Goal: Information Seeking & Learning: Learn about a topic

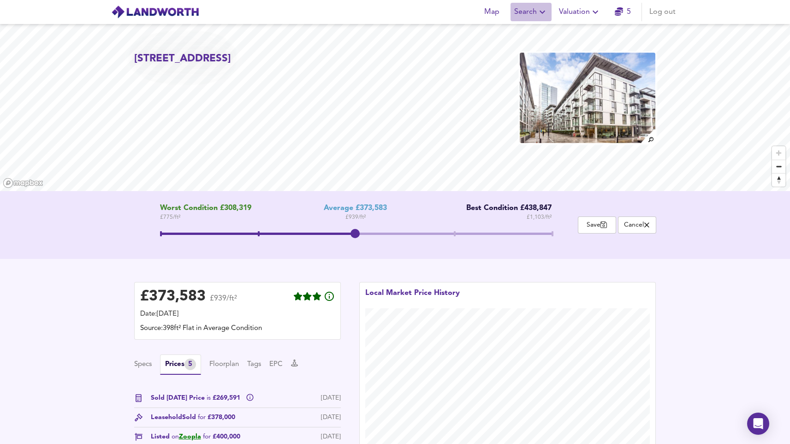
click at [545, 6] on span "Search" at bounding box center [531, 12] width 34 height 13
click at [531, 27] on li "New Search" at bounding box center [530, 33] width 91 height 17
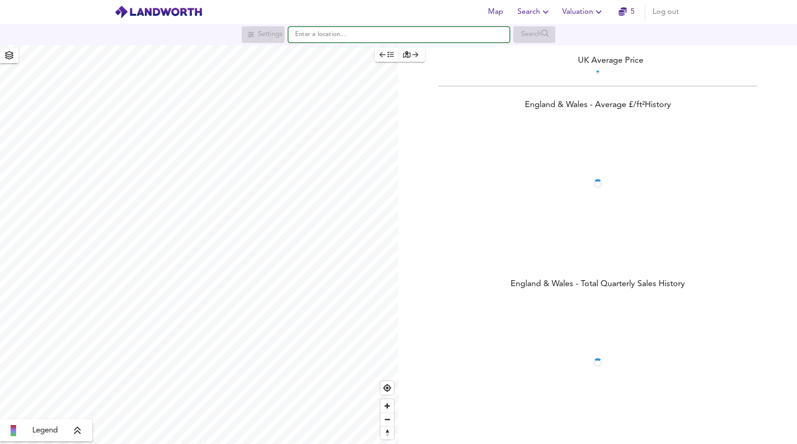
click at [351, 41] on input "text" at bounding box center [398, 35] width 221 height 16
paste input "Gerry Raffles Square, London E15"
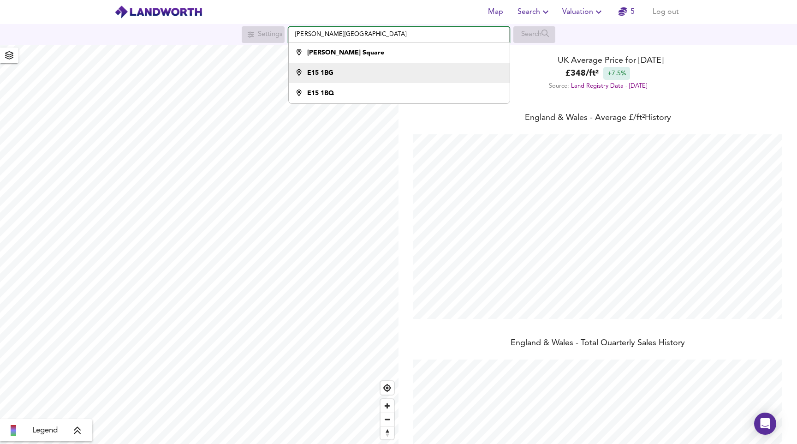
scroll to position [444, 797]
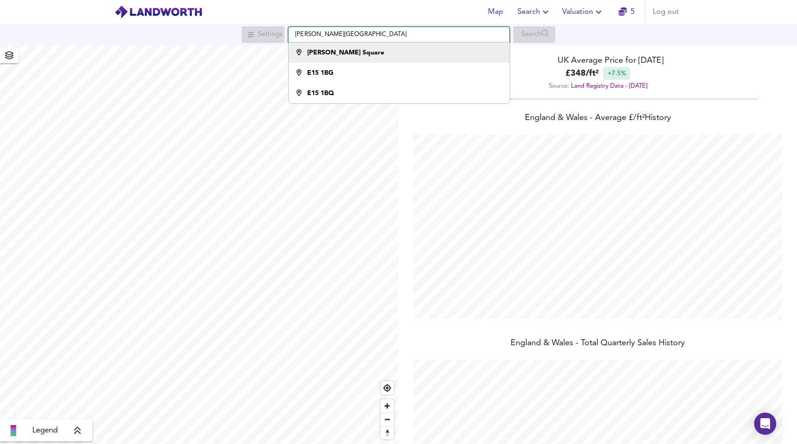
type input "Gerry Raffles Square, London E15"
click at [425, 51] on div "Gerry Raffles Square" at bounding box center [397, 52] width 212 height 9
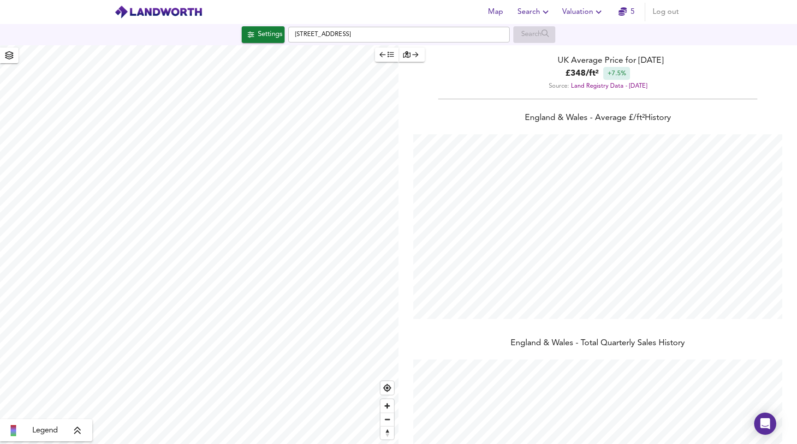
checkbox input "false"
checkbox input "true"
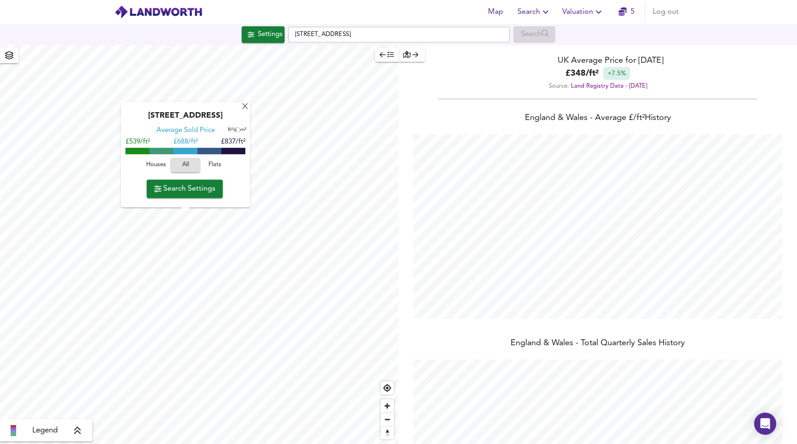
type input "251"
